Goal: Navigation & Orientation: Find specific page/section

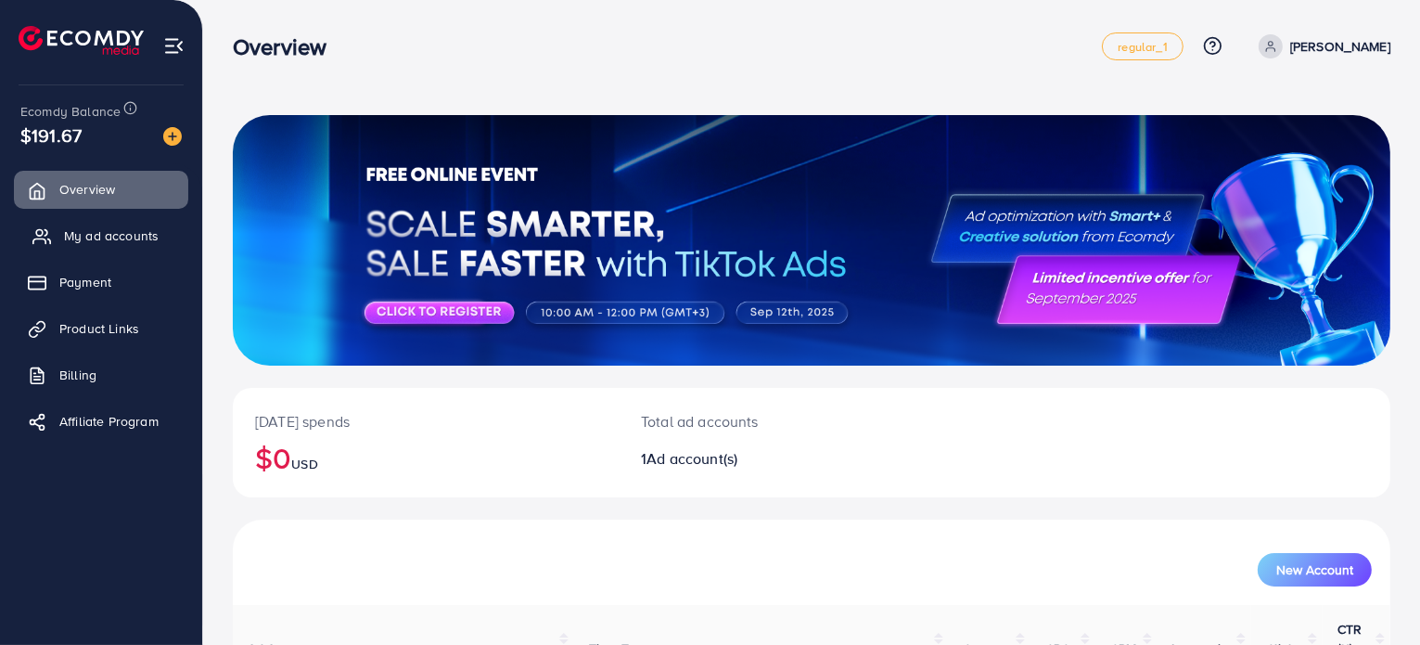
click at [125, 235] on span "My ad accounts" at bounding box center [111, 235] width 95 height 19
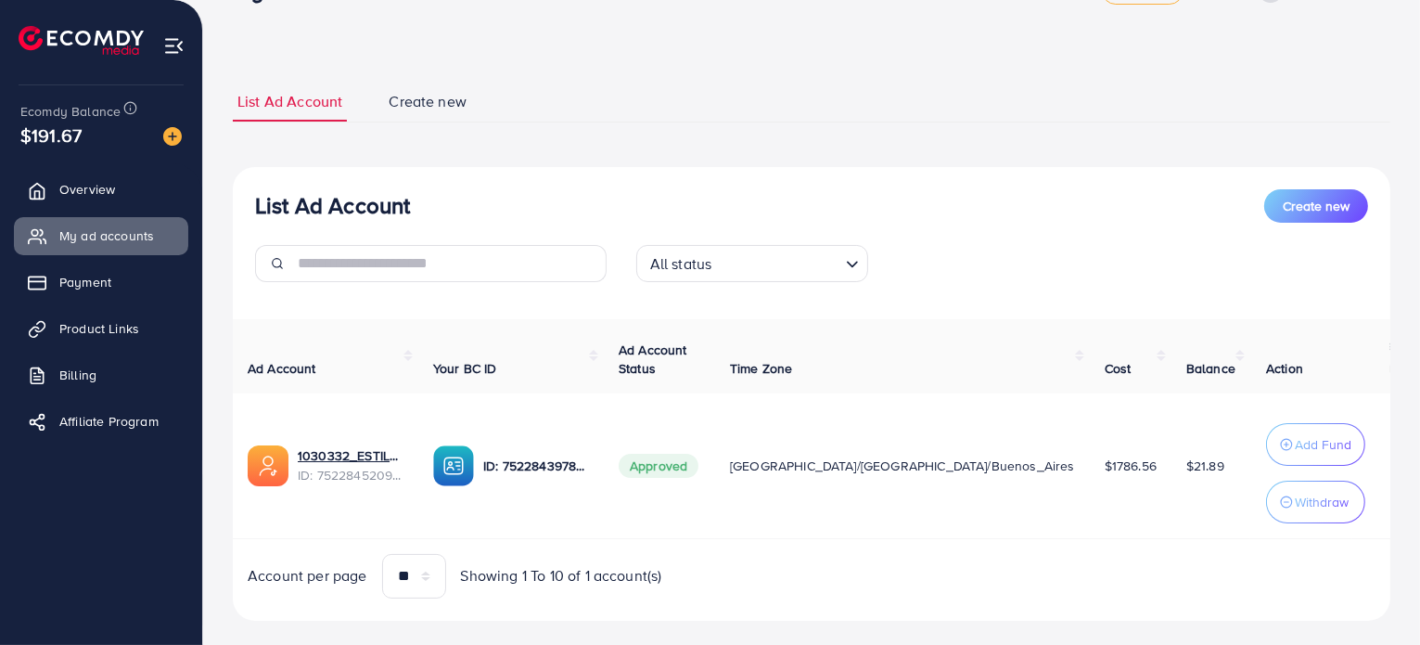
scroll to position [85, 0]
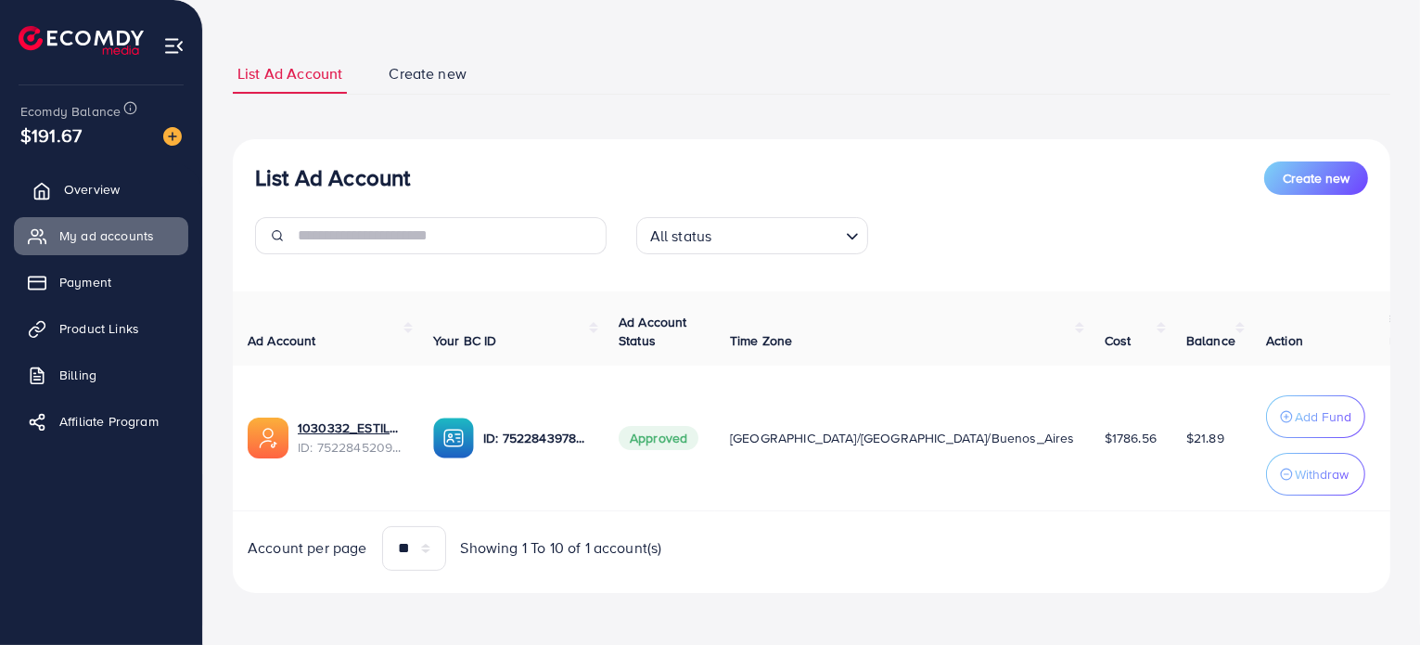
click at [105, 196] on span "Overview" at bounding box center [92, 189] width 56 height 19
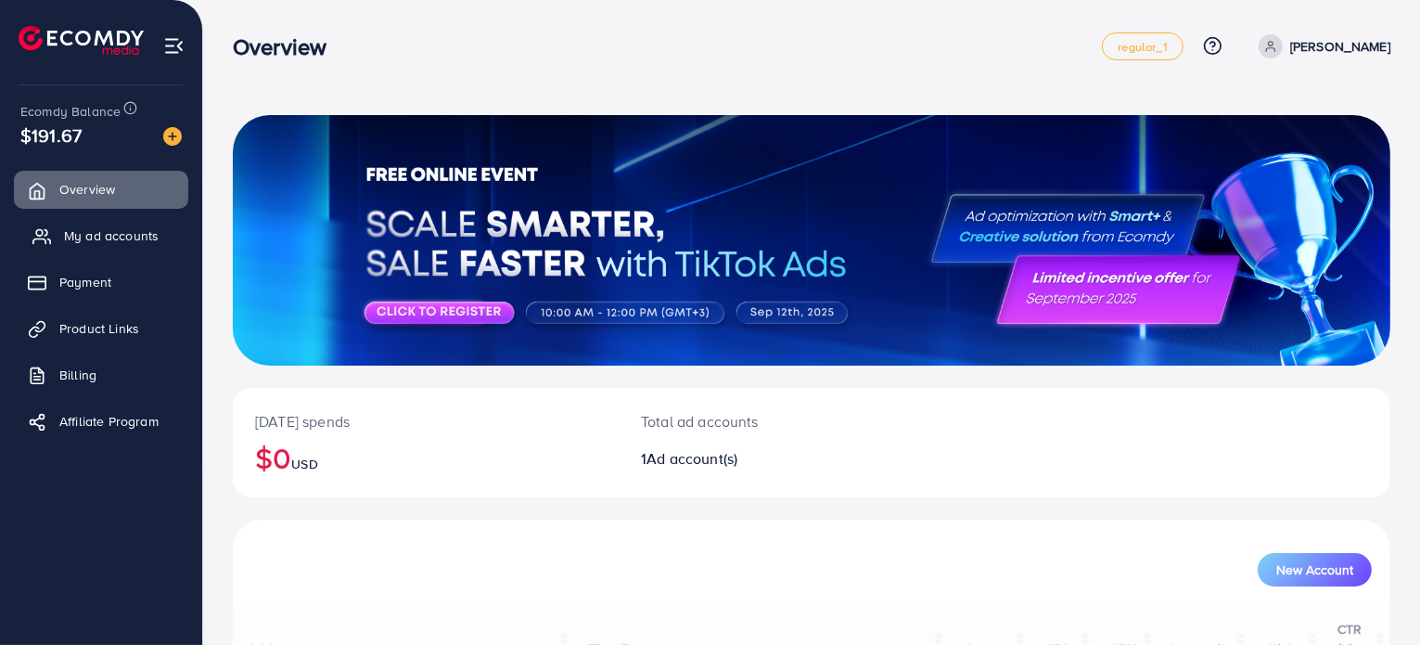
click at [116, 248] on link "My ad accounts" at bounding box center [101, 235] width 174 height 37
